Goal: Task Accomplishment & Management: Understand process/instructions

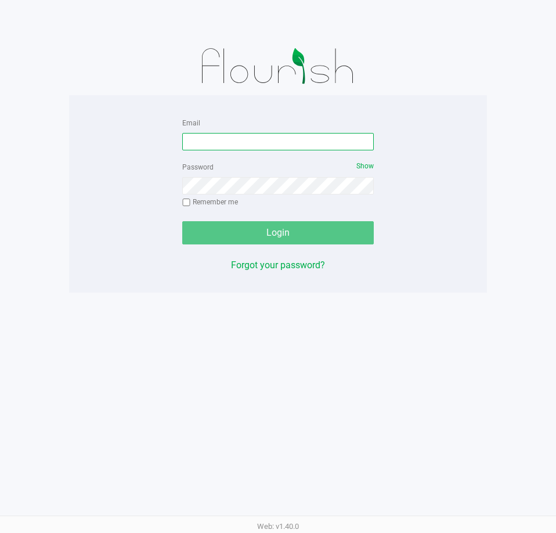
click at [246, 140] on input "Email" at bounding box center [278, 141] width 192 height 17
type input "[EMAIL_ADDRESS][DOMAIN_NAME]"
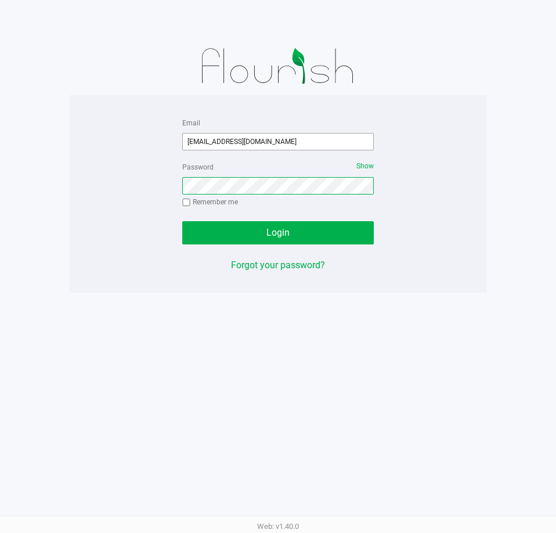
click at [182, 221] on button "Login" at bounding box center [278, 232] width 192 height 23
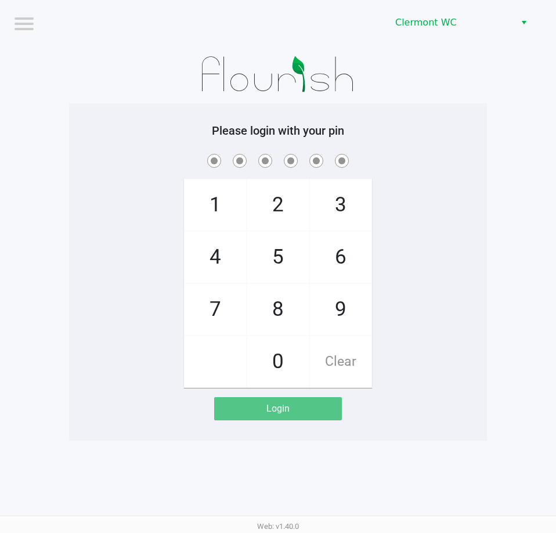
click at [422, 150] on div "Please login with your pin 1 4 7 2 5 8 0 3 6 9 Clear Login" at bounding box center [278, 272] width 418 height 297
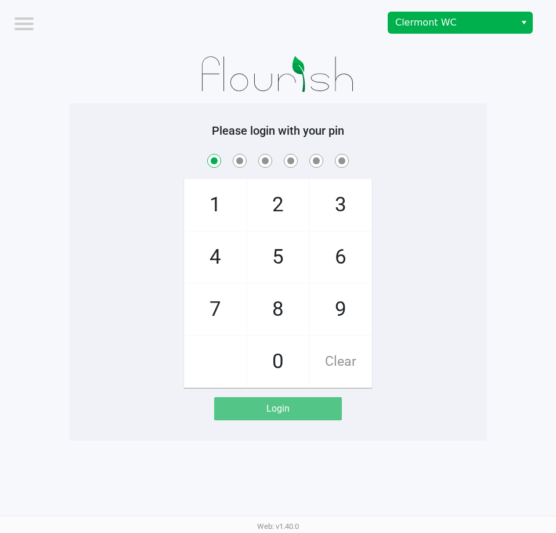
checkbox input "true"
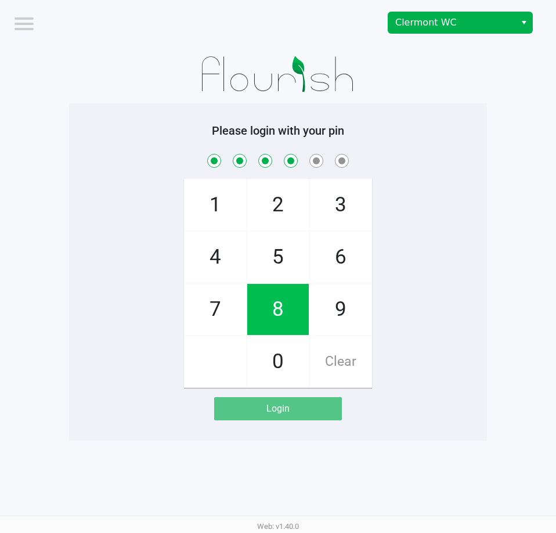
checkbox input "true"
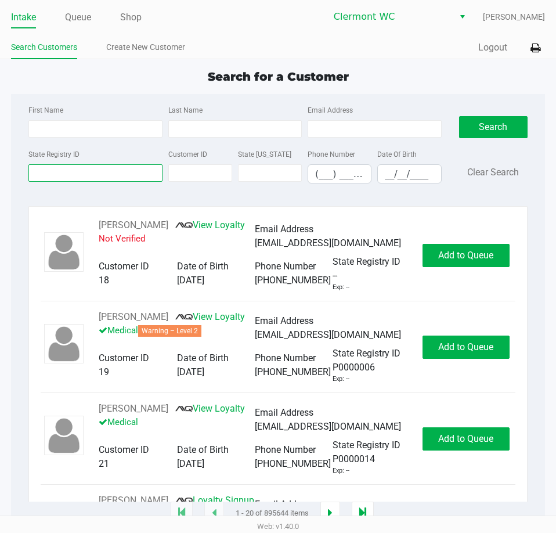
click at [84, 181] on input "State Registry ID" at bounding box center [95, 172] width 134 height 17
click at [78, 192] on div "State Registry ID Customer ID State [US_STATE] Phone Number (___) ___-____ Date…" at bounding box center [235, 170] width 419 height 46
click at [69, 174] on input "State Registry ID" at bounding box center [95, 172] width 134 height 17
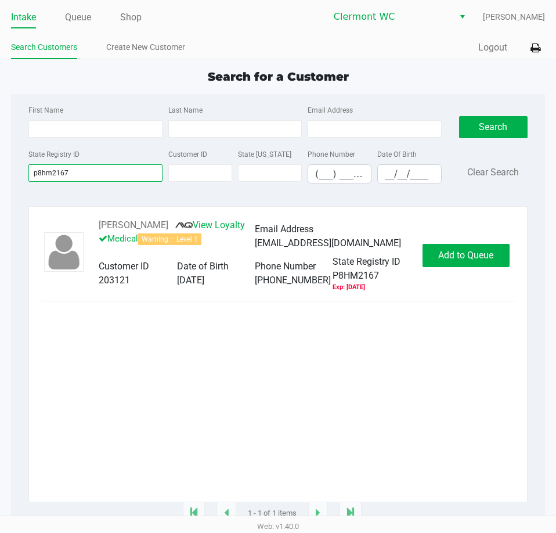
type input "p8hm2167"
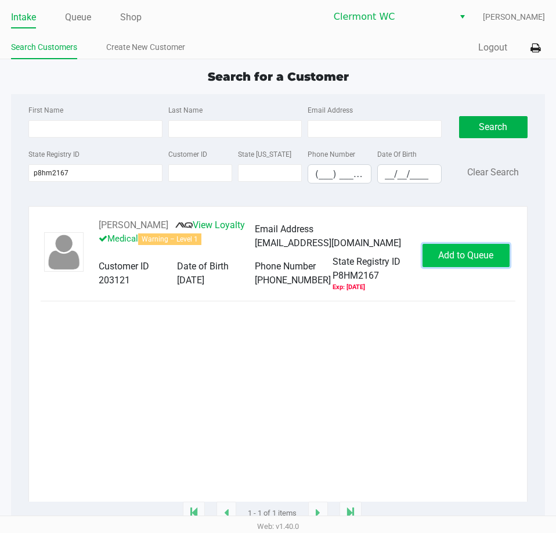
click at [470, 261] on span "Add to Queue" at bounding box center [465, 255] width 55 height 11
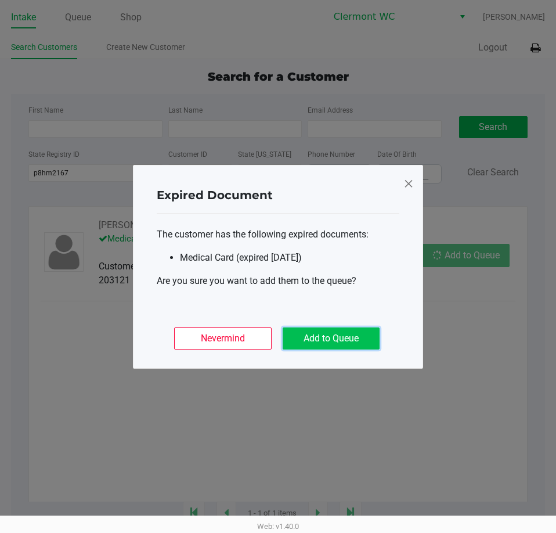
click at [344, 343] on button "Add to Queue" at bounding box center [331, 339] width 97 height 22
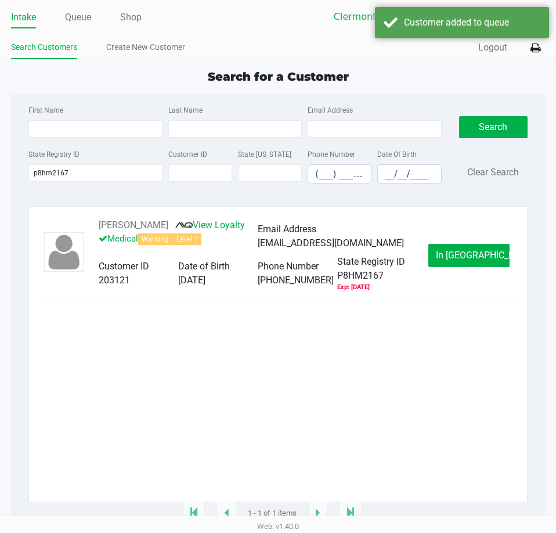
click at [470, 261] on span "In [GEOGRAPHIC_DATA]" at bounding box center [485, 255] width 98 height 11
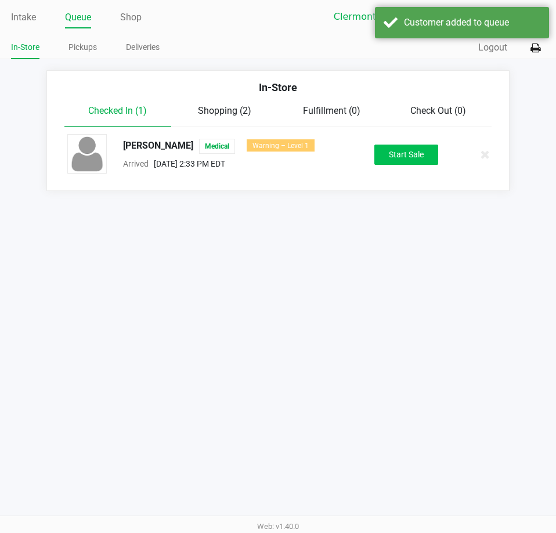
click at [404, 153] on button "Start Sale" at bounding box center [407, 155] width 64 height 20
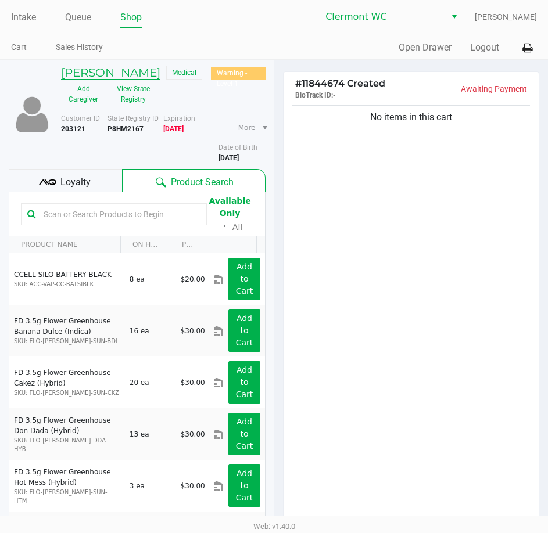
click at [150, 73] on h5 "[PERSON_NAME]" at bounding box center [110, 73] width 99 height 14
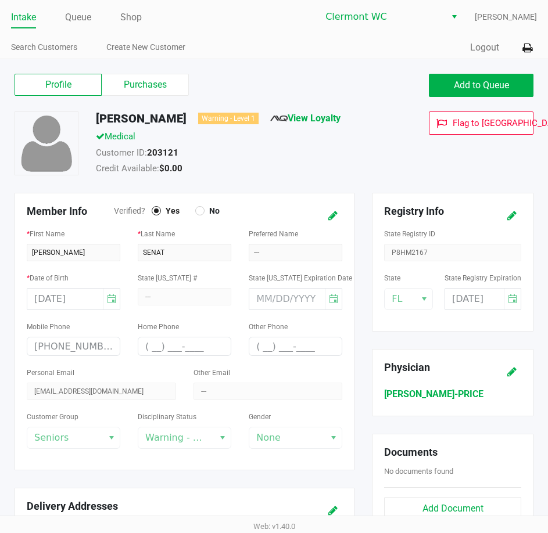
click at [161, 94] on label "Purchases" at bounding box center [145, 85] width 87 height 22
click at [0, 0] on 1 "Purchases" at bounding box center [0, 0] width 0 height 0
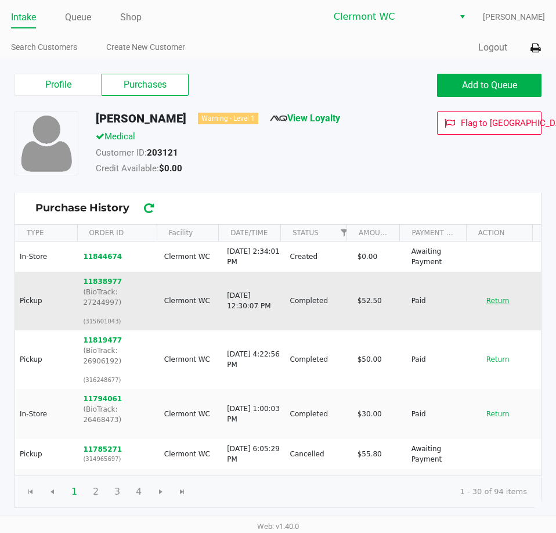
click at [483, 303] on button "Return" at bounding box center [498, 301] width 38 height 19
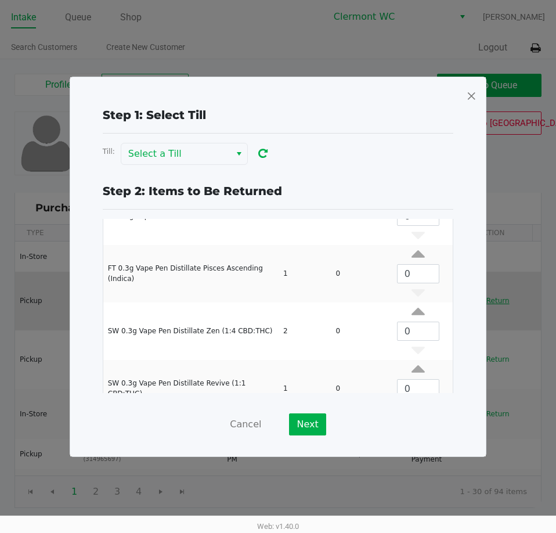
scroll to position [168, 0]
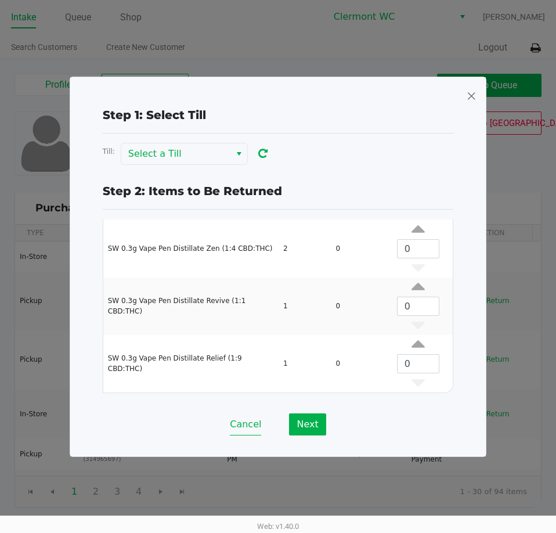
click at [240, 432] on button "Cancel" at bounding box center [245, 425] width 31 height 22
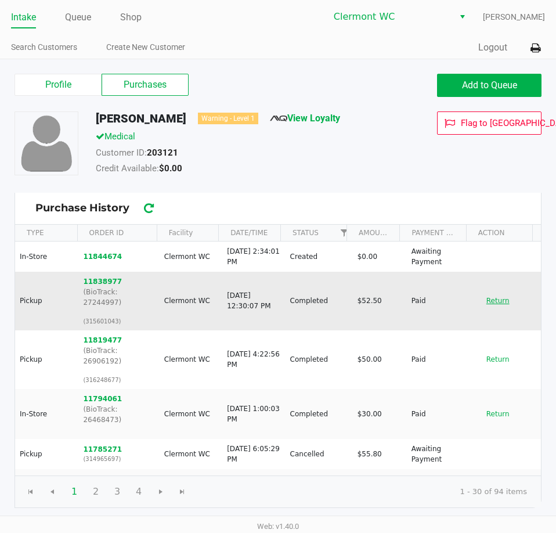
click at [497, 297] on button "Return" at bounding box center [498, 301] width 38 height 19
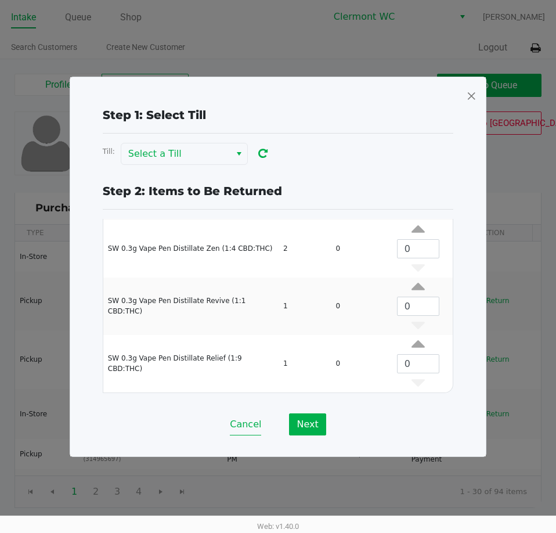
click at [246, 430] on button "Cancel" at bounding box center [245, 425] width 31 height 22
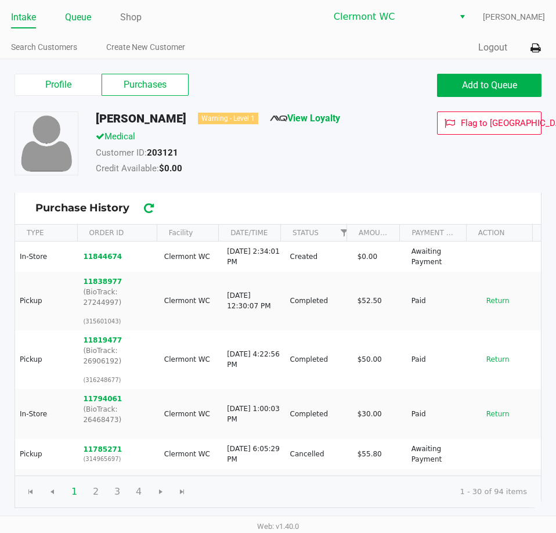
click at [74, 13] on link "Queue" at bounding box center [78, 17] width 26 height 16
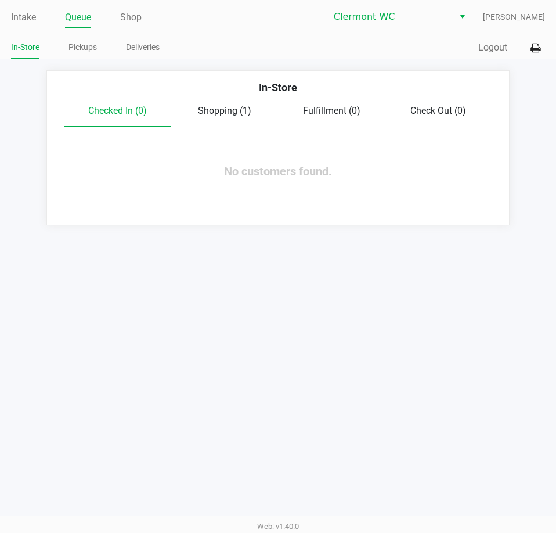
click at [222, 108] on span "Shopping (1)" at bounding box center [224, 110] width 53 height 11
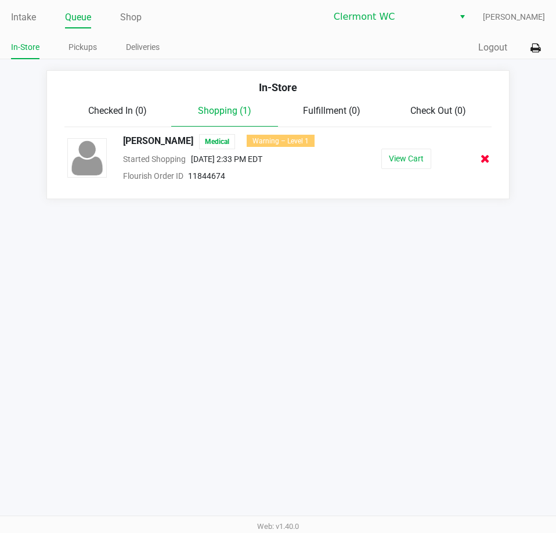
click at [481, 160] on icon at bounding box center [485, 158] width 9 height 9
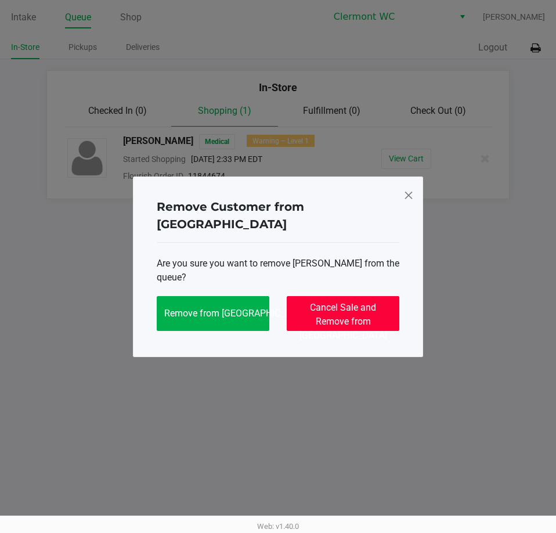
click at [334, 302] on span "Cancel Sale and Remove from [GEOGRAPHIC_DATA]" at bounding box center [344, 321] width 88 height 39
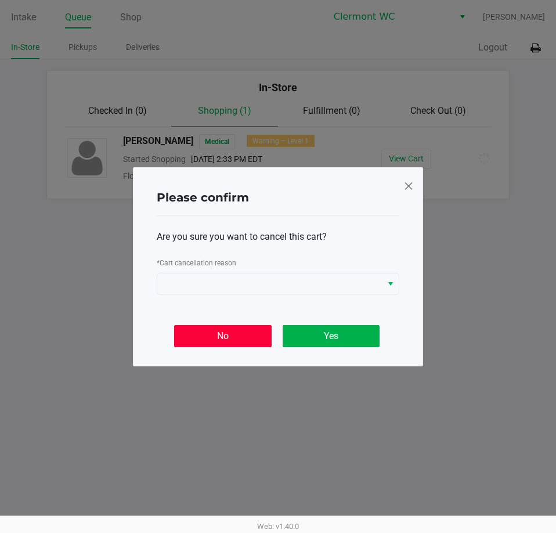
click at [230, 327] on button "No" at bounding box center [222, 336] width 97 height 22
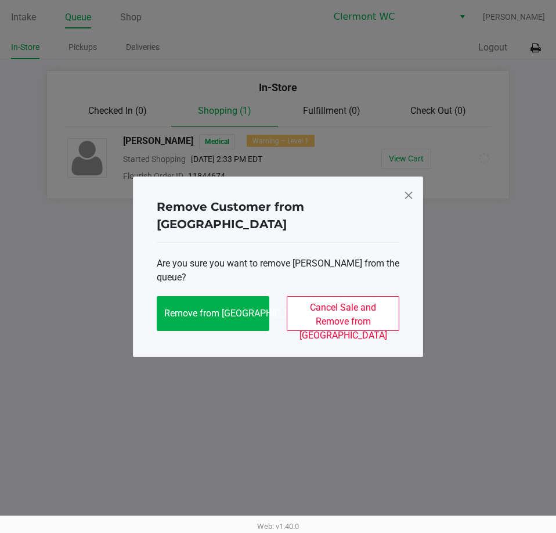
click at [330, 302] on span "Cancel Sale and Remove from [GEOGRAPHIC_DATA]" at bounding box center [344, 321] width 88 height 39
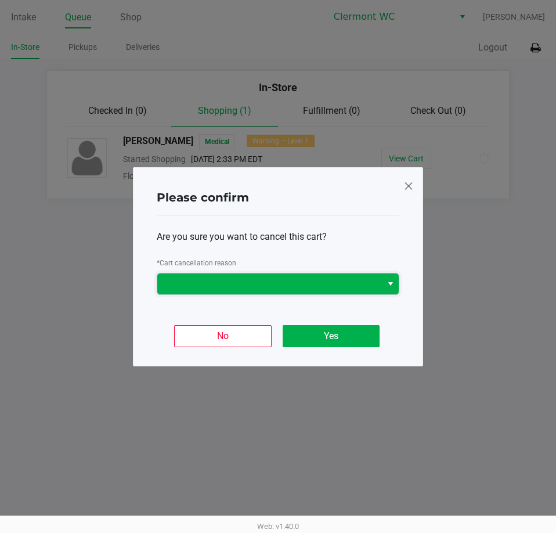
click at [284, 277] on span at bounding box center [269, 284] width 211 height 14
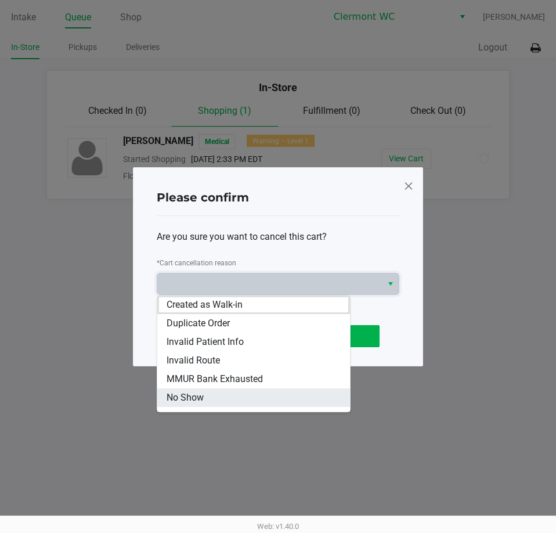
click at [245, 402] on li "No Show" at bounding box center [253, 398] width 193 height 19
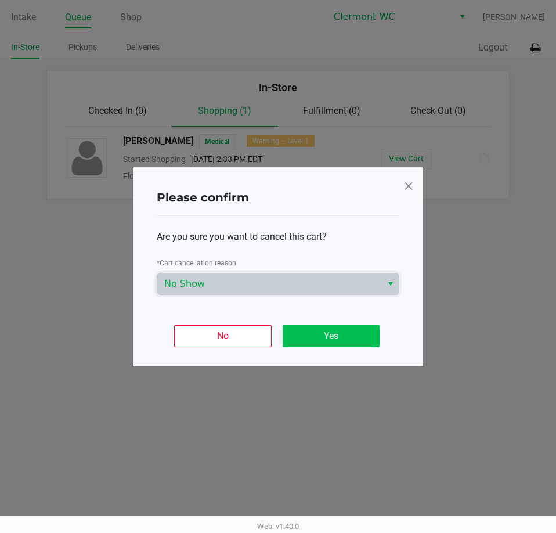
click at [311, 335] on button "Yes" at bounding box center [331, 336] width 97 height 22
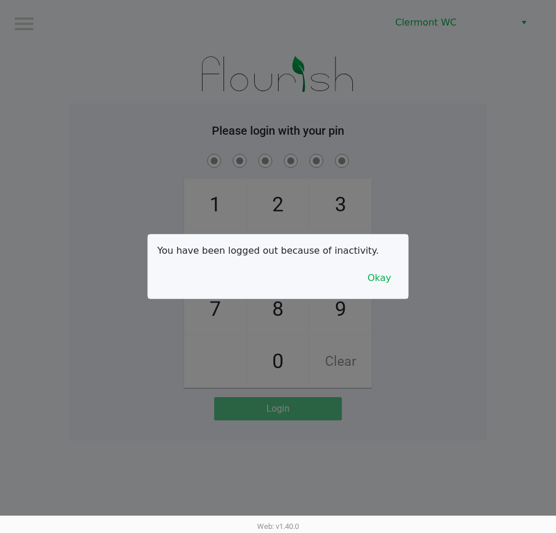
drag, startPoint x: 472, startPoint y: 426, endPoint x: 447, endPoint y: 379, distance: 53.3
click at [472, 426] on div at bounding box center [278, 266] width 556 height 533
checkbox input "true"
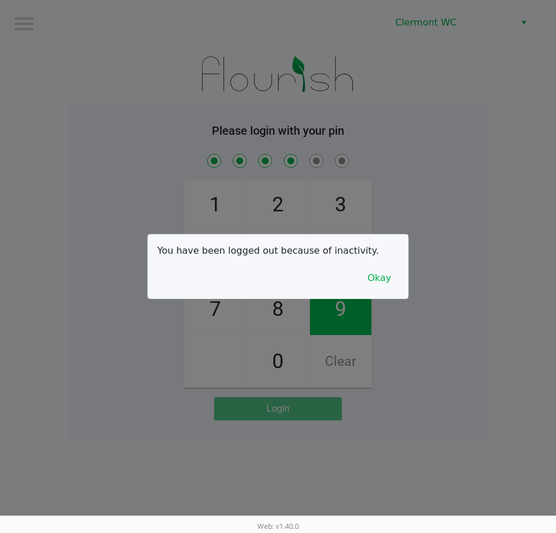
checkbox input "true"
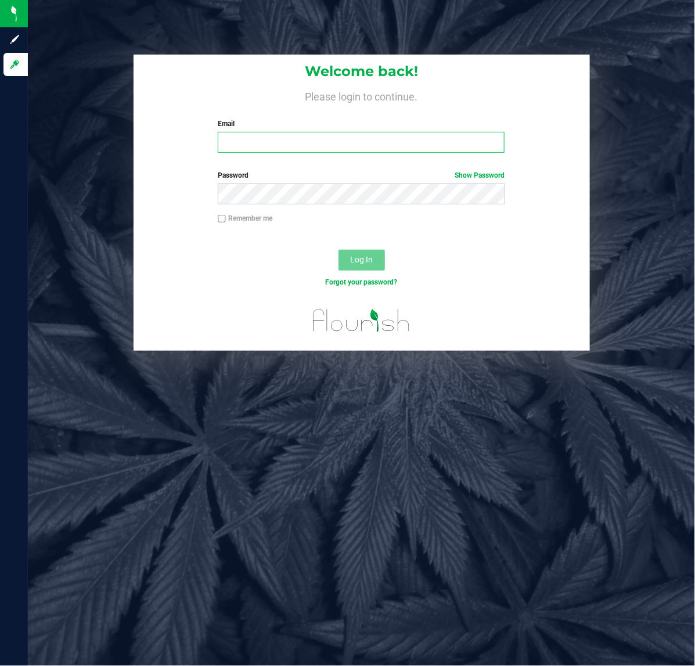
click at [369, 141] on input "Email" at bounding box center [361, 142] width 287 height 21
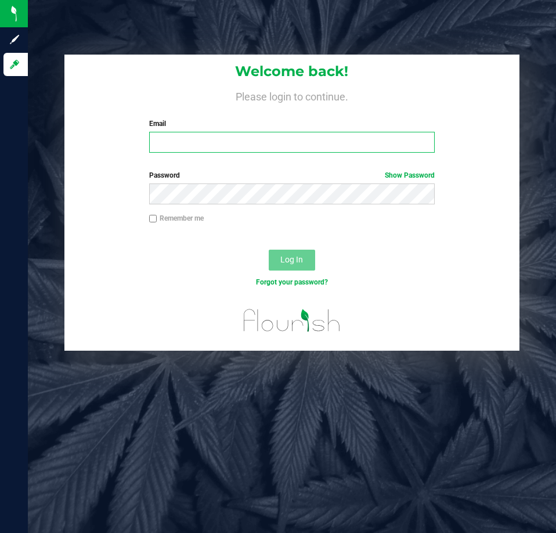
drag, startPoint x: 207, startPoint y: 131, endPoint x: 228, endPoint y: 145, distance: 24.8
click at [228, 145] on input "Email" at bounding box center [292, 142] width 286 height 21
type input "[EMAIL_ADDRESS][DOMAIN_NAME]"
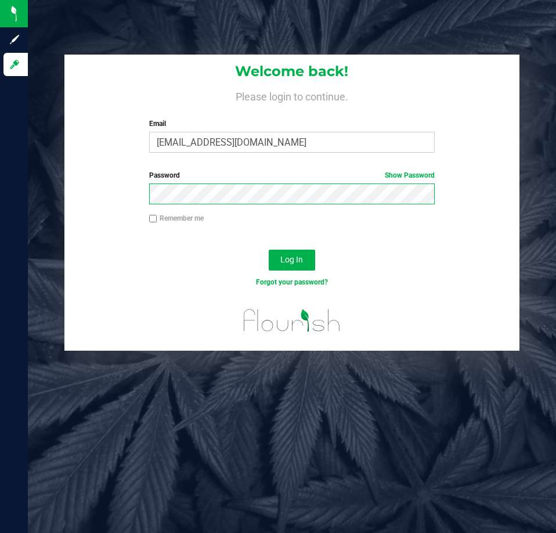
click at [269, 250] on button "Log In" at bounding box center [292, 260] width 46 height 21
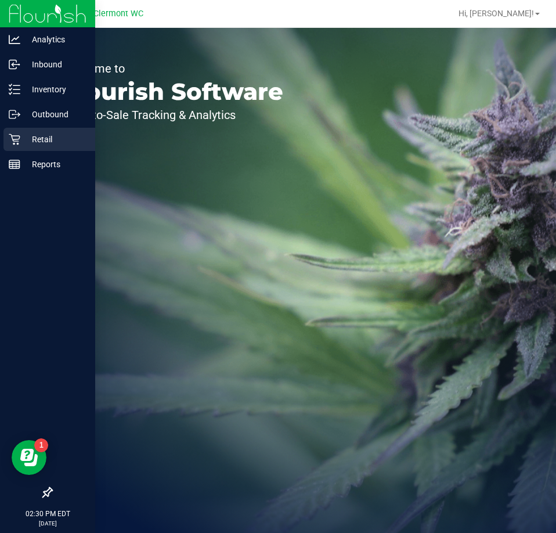
click at [23, 129] on div "Retail" at bounding box center [49, 139] width 92 height 23
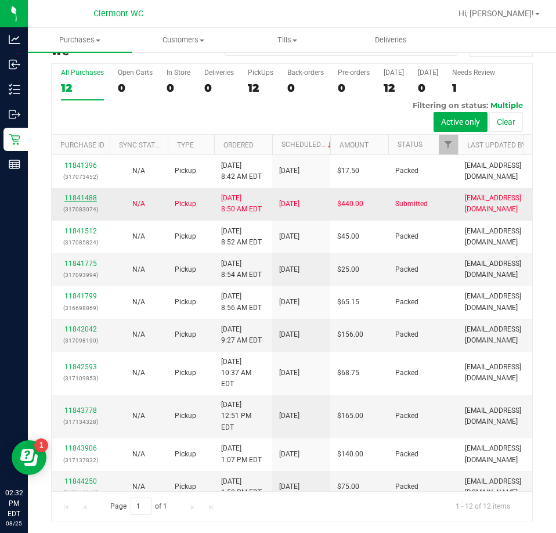
click at [84, 196] on link "11841488" at bounding box center [80, 198] width 33 height 8
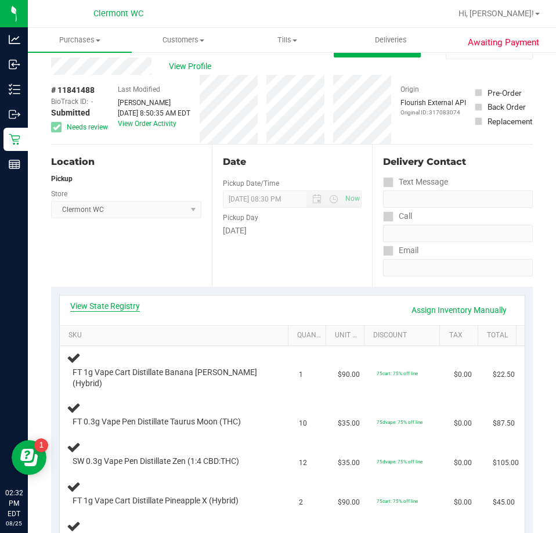
click at [124, 308] on link "View State Registry" at bounding box center [105, 306] width 70 height 12
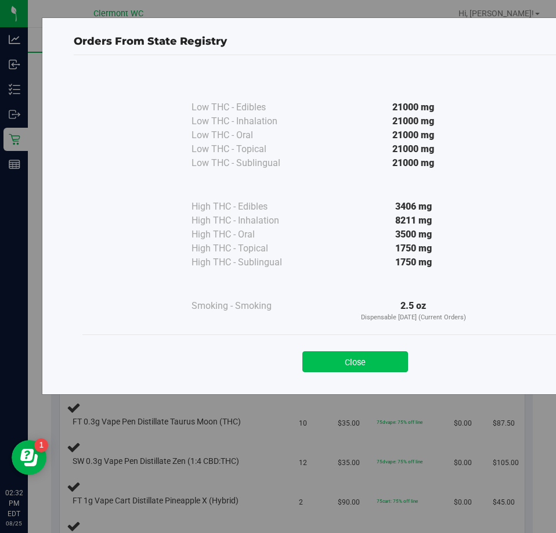
click at [373, 358] on button "Close" at bounding box center [356, 361] width 106 height 21
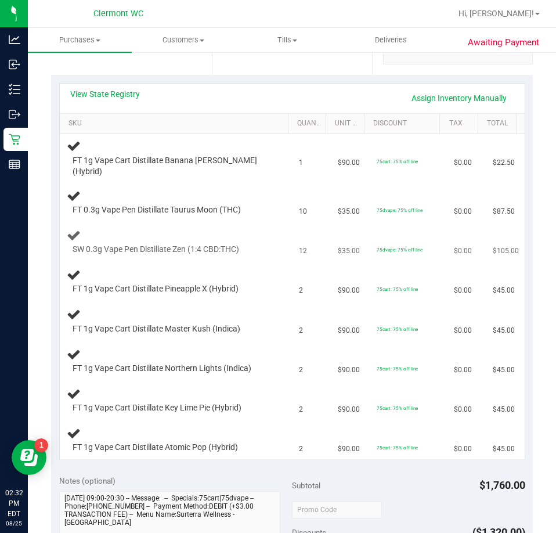
scroll to position [258, 0]
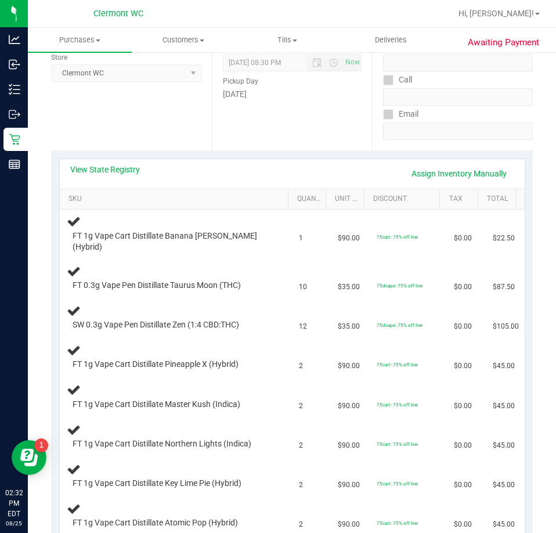
drag, startPoint x: 274, startPoint y: 193, endPoint x: 280, endPoint y: 179, distance: 14.6
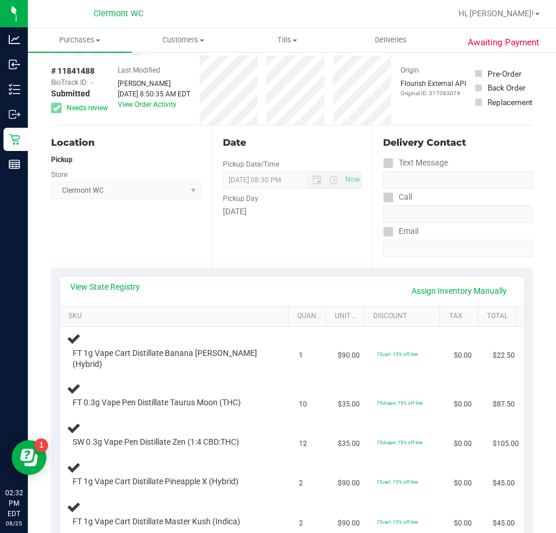
scroll to position [0, 0]
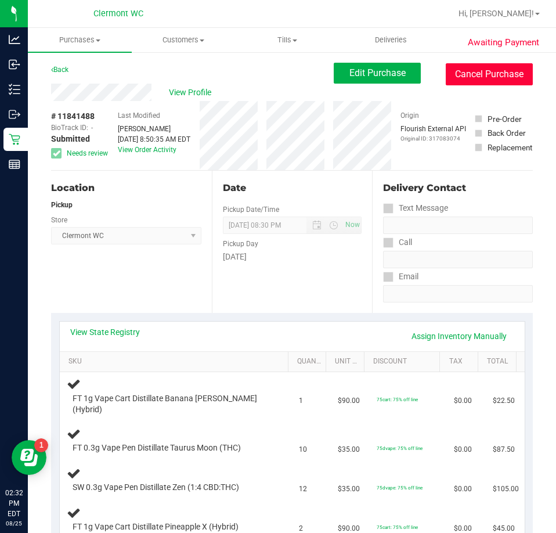
click at [470, 76] on button "Cancel Purchase" at bounding box center [489, 74] width 87 height 22
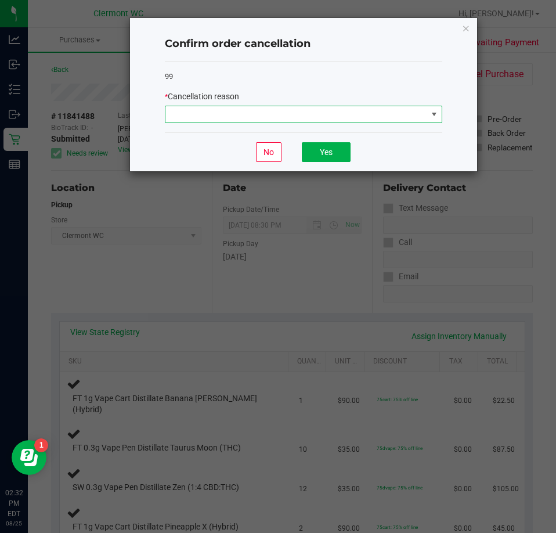
click at [372, 123] on span at bounding box center [297, 114] width 262 height 16
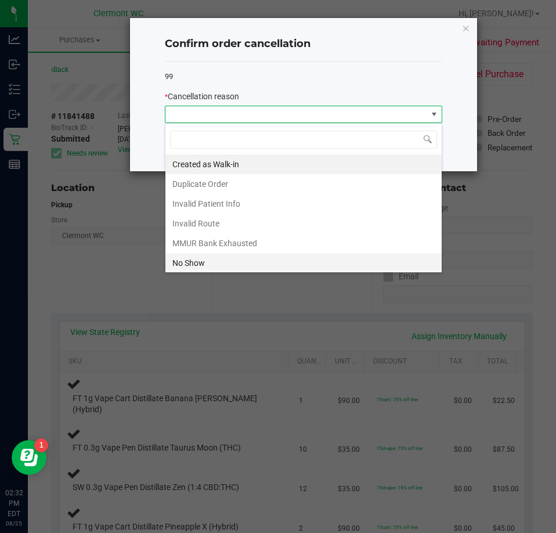
scroll to position [17, 278]
click at [318, 264] on li "No Show" at bounding box center [304, 263] width 276 height 20
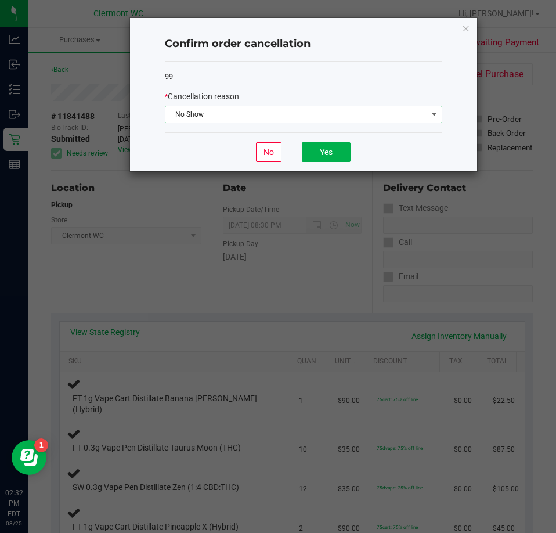
click at [385, 107] on span "No Show" at bounding box center [297, 114] width 262 height 16
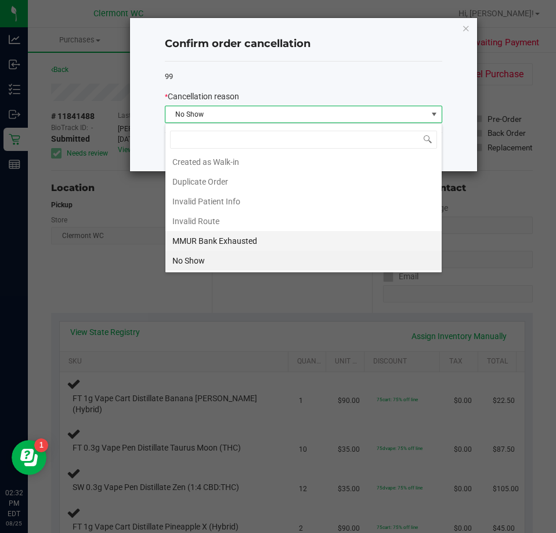
click at [263, 247] on li "MMUR Bank Exhausted" at bounding box center [304, 241] width 276 height 20
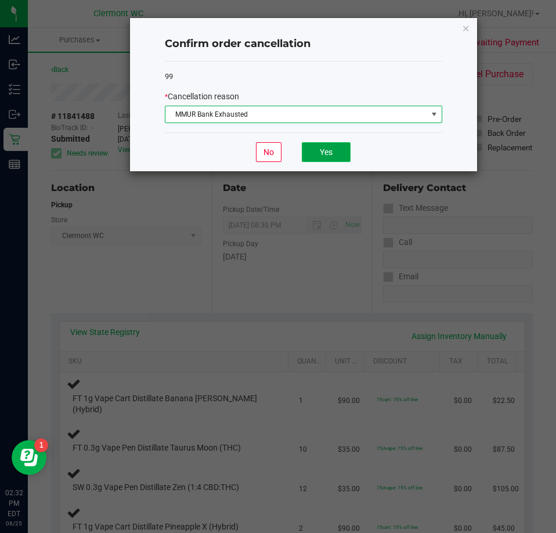
click at [321, 161] on button "Yes" at bounding box center [326, 152] width 49 height 20
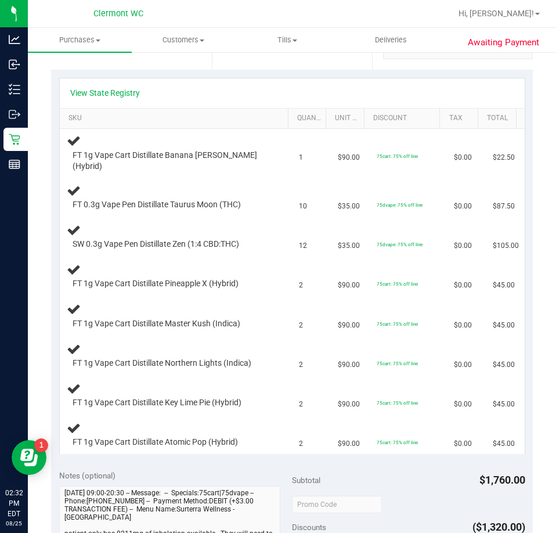
scroll to position [290, 0]
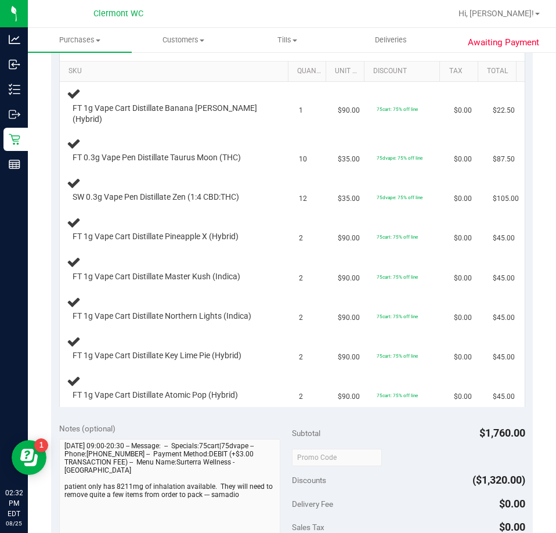
drag, startPoint x: 321, startPoint y: 161, endPoint x: 293, endPoint y: 77, distance: 89.1
click at [293, 77] on th "Quantity" at bounding box center [307, 72] width 38 height 21
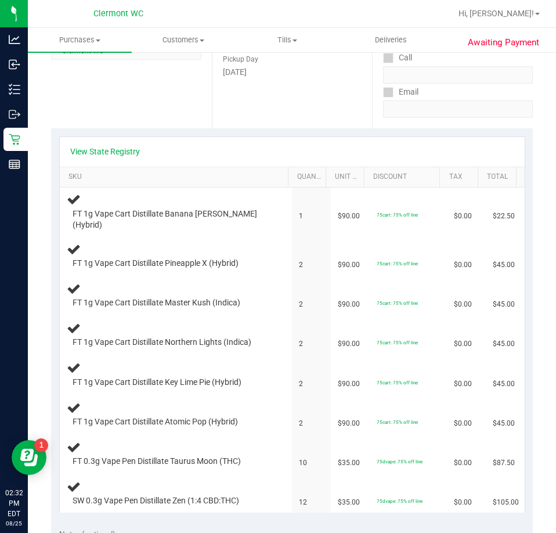
scroll to position [0, 0]
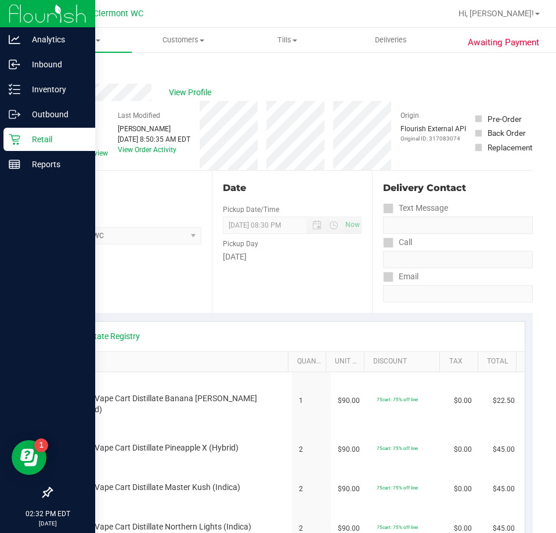
click at [38, 135] on p "Retail" at bounding box center [55, 139] width 70 height 14
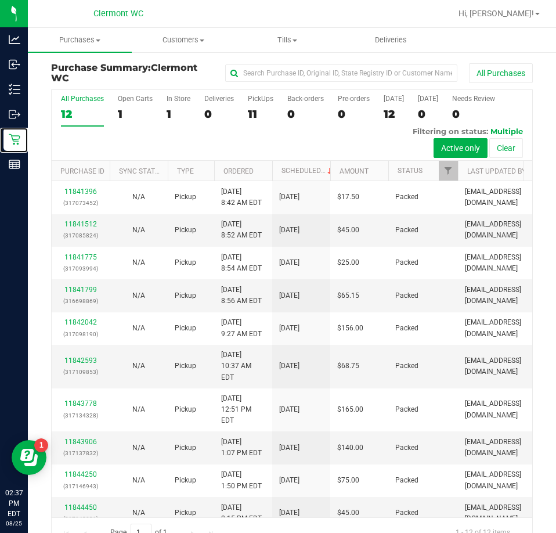
scroll to position [125, 0]
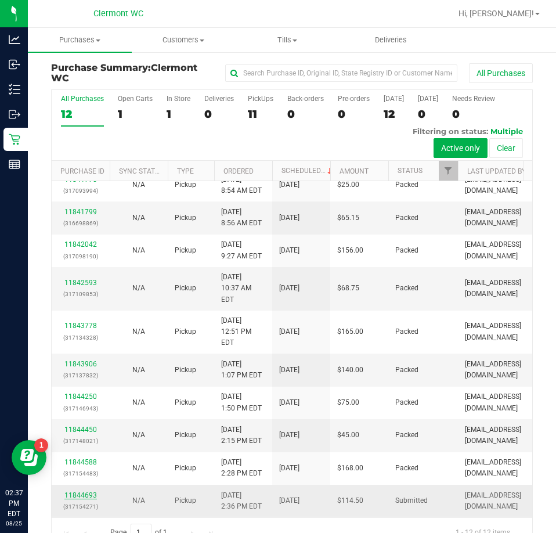
click at [88, 491] on link "11844693" at bounding box center [80, 495] width 33 height 8
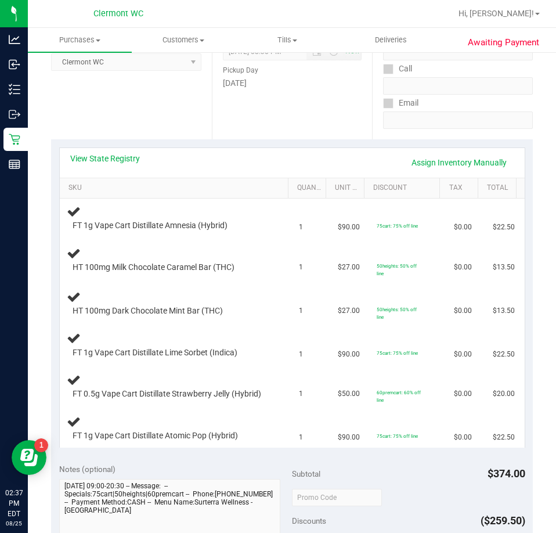
scroll to position [174, 0]
click at [130, 157] on link "View State Registry" at bounding box center [105, 158] width 70 height 12
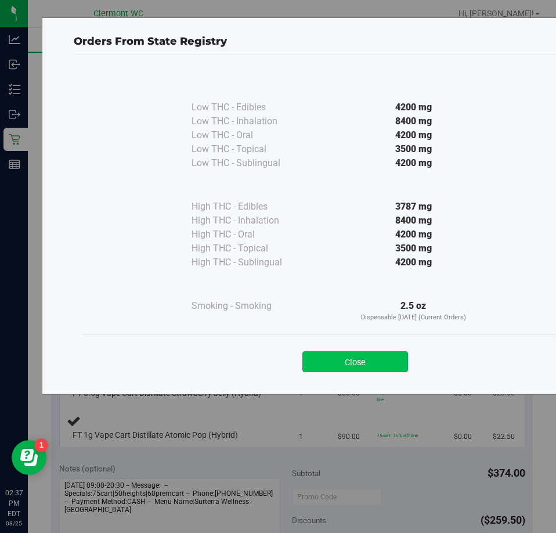
click at [351, 364] on button "Close" at bounding box center [356, 361] width 106 height 21
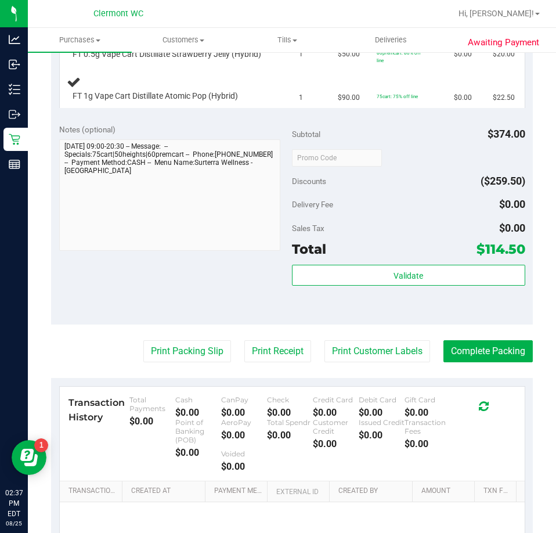
scroll to position [513, 0]
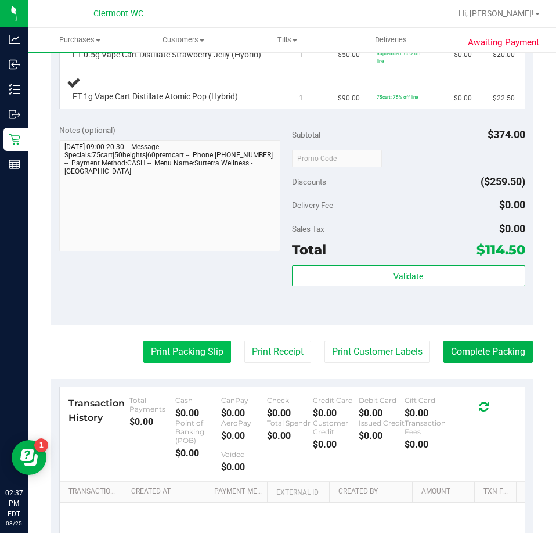
click at [183, 363] on button "Print Packing Slip" at bounding box center [187, 352] width 88 height 22
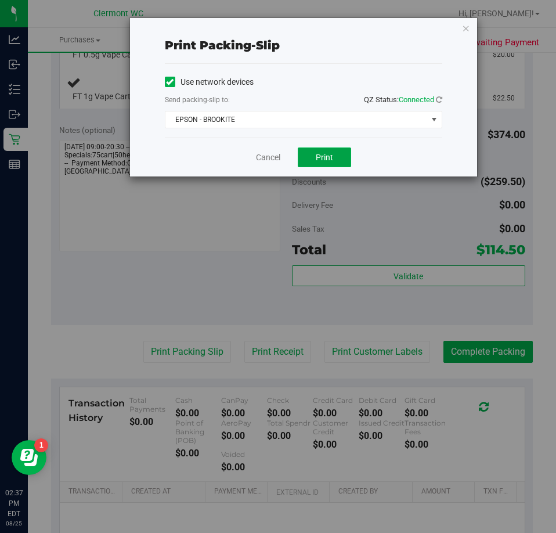
click at [330, 166] on button "Print" at bounding box center [324, 158] width 53 height 20
click at [265, 179] on div "Print packing-slip Use network devices Send packing-slip to: QZ Status: Connect…" at bounding box center [282, 266] width 565 height 533
click at [270, 156] on link "Cancel" at bounding box center [268, 158] width 24 height 12
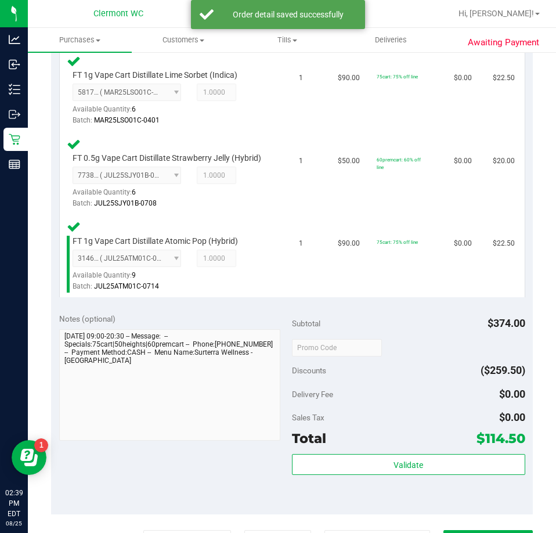
scroll to position [578, 0]
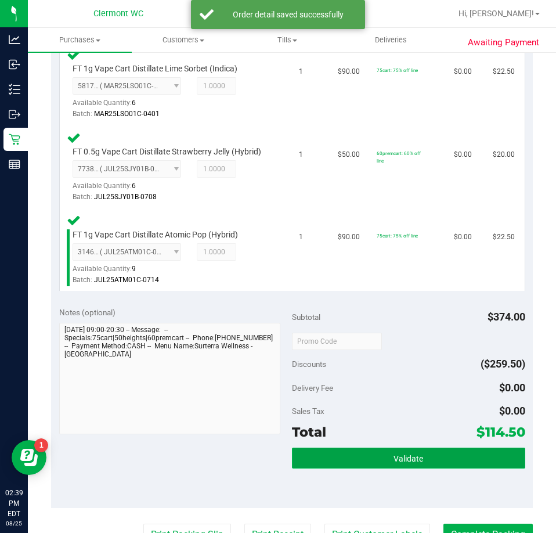
click at [394, 463] on span "Validate" at bounding box center [409, 458] width 30 height 9
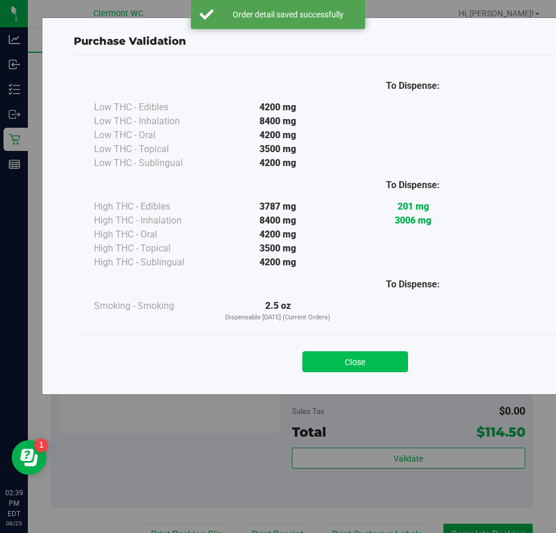
click at [387, 354] on button "Close" at bounding box center [356, 361] width 106 height 21
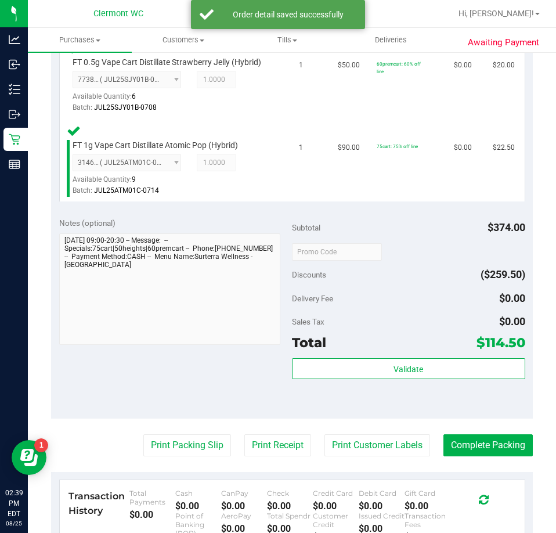
scroll to position [742, 0]
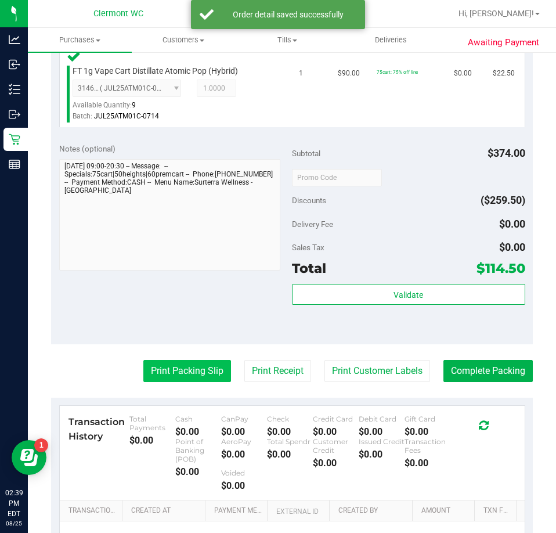
click at [200, 375] on button "Print Packing Slip" at bounding box center [187, 371] width 88 height 22
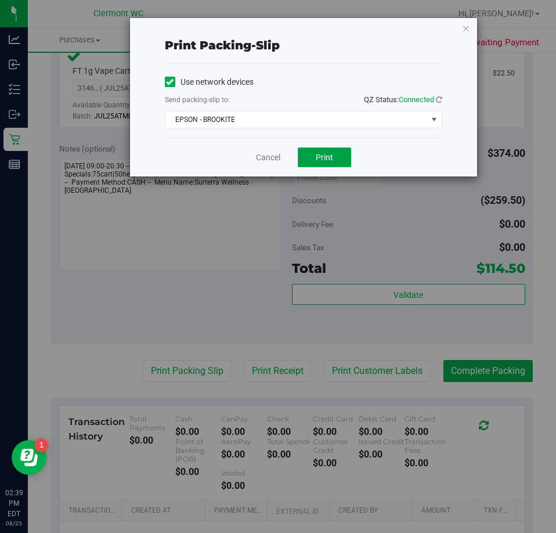
click at [337, 159] on button "Print" at bounding box center [324, 158] width 53 height 20
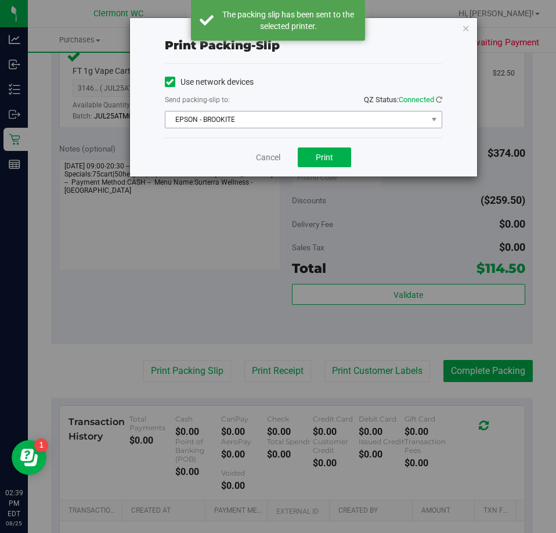
click at [258, 127] on span "EPSON - BROOKITE" at bounding box center [297, 120] width 262 height 16
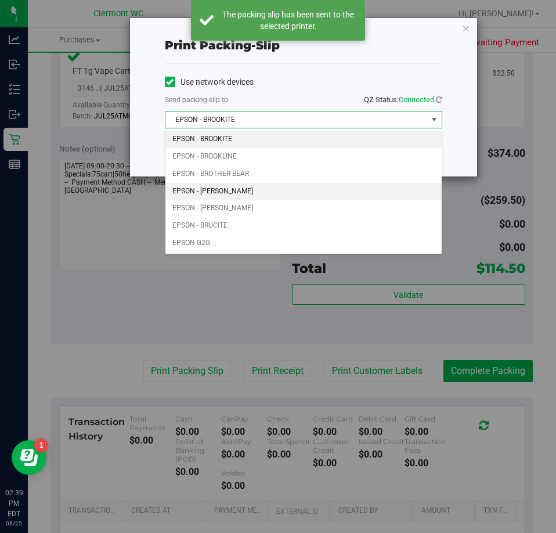
click at [259, 195] on li "EPSON - BRUCE-BANNER" at bounding box center [304, 191] width 276 height 17
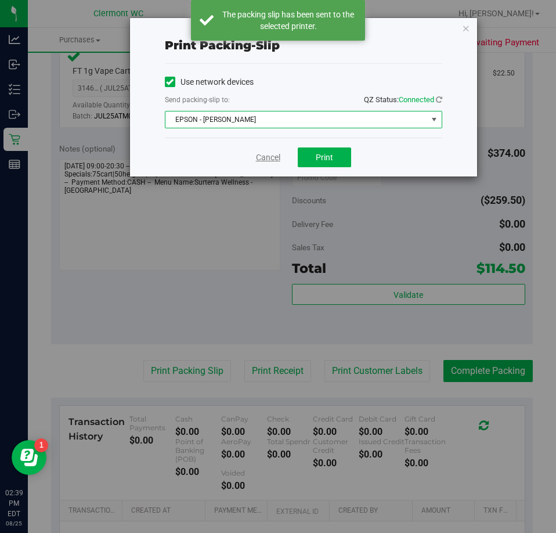
click at [256, 157] on link "Cancel" at bounding box center [268, 158] width 24 height 12
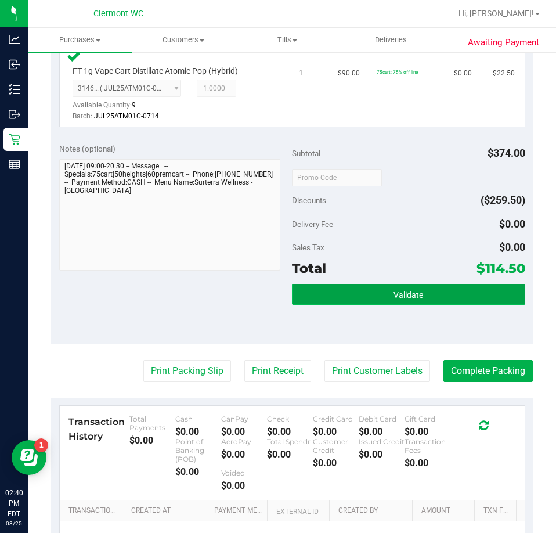
click at [390, 305] on button "Validate" at bounding box center [408, 294] width 233 height 21
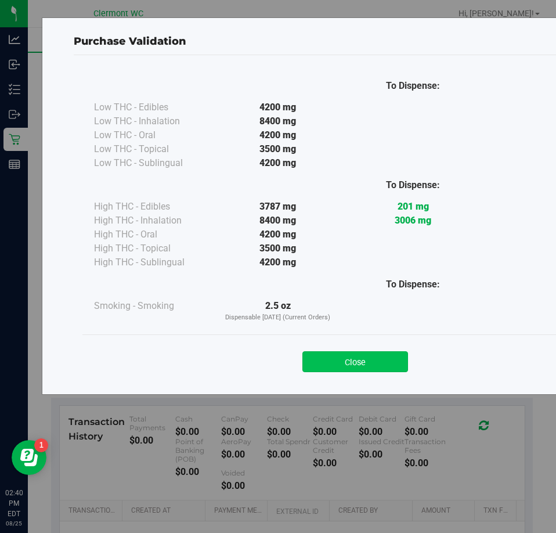
click at [364, 368] on button "Close" at bounding box center [356, 361] width 106 height 21
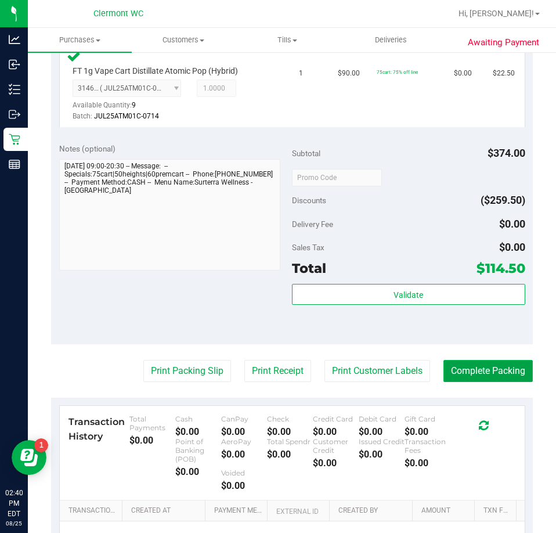
click at [462, 382] on button "Complete Packing" at bounding box center [488, 371] width 89 height 22
